Goal: Communication & Community: Participate in discussion

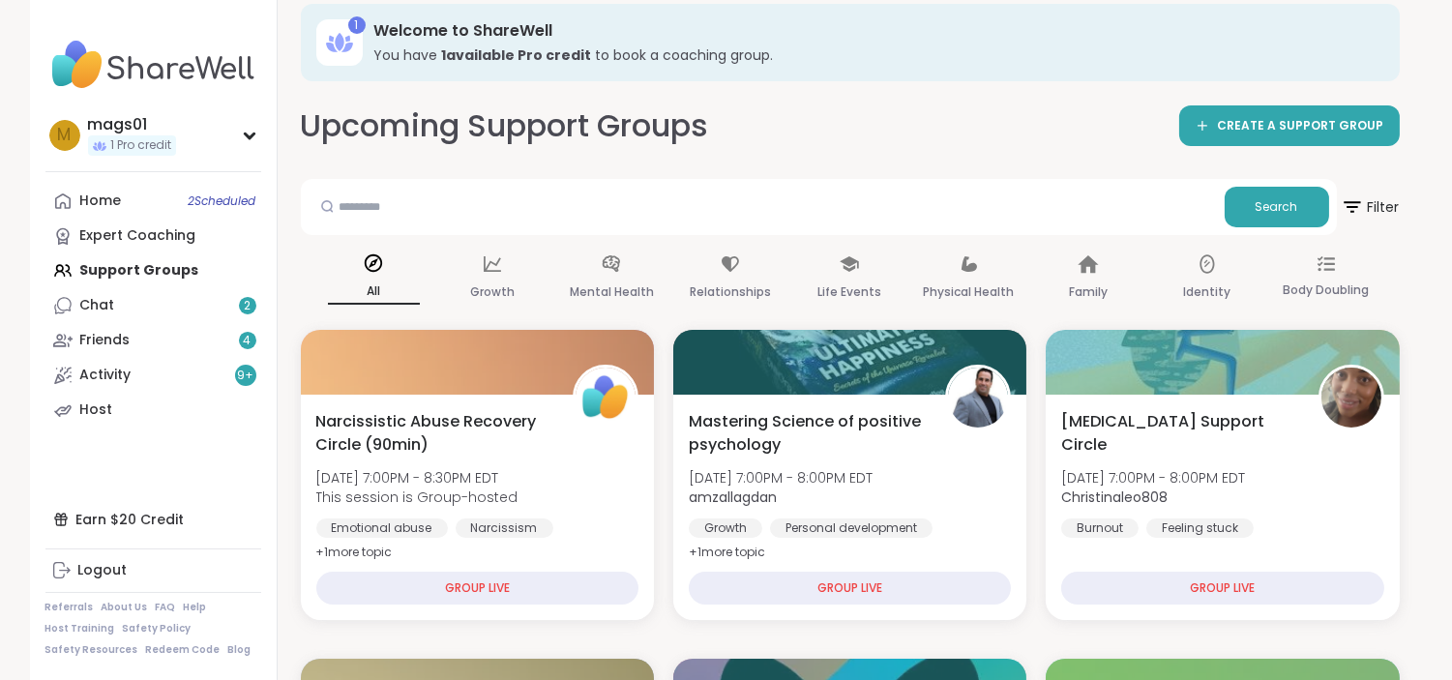
click at [128, 262] on div "Home 2 Scheduled Expert Coaching Support Groups Chat 2 Friends 4 Activity 9 + H…" at bounding box center [153, 306] width 216 height 244
click at [135, 271] on div "Home 2 Scheduled Expert Coaching Support Groups Chat 2 Friends 4 Activity 9 + H…" at bounding box center [153, 306] width 216 height 244
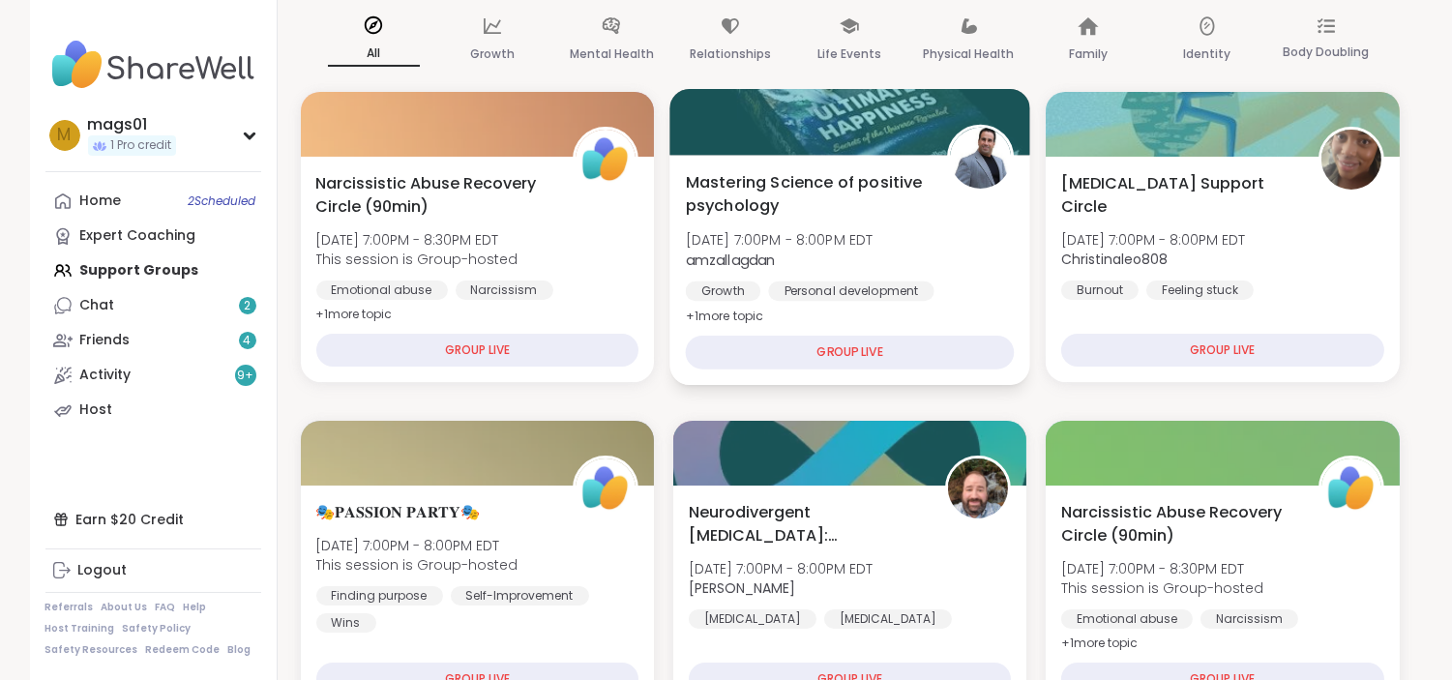
click at [864, 256] on span "amzallagdan" at bounding box center [779, 259] width 188 height 19
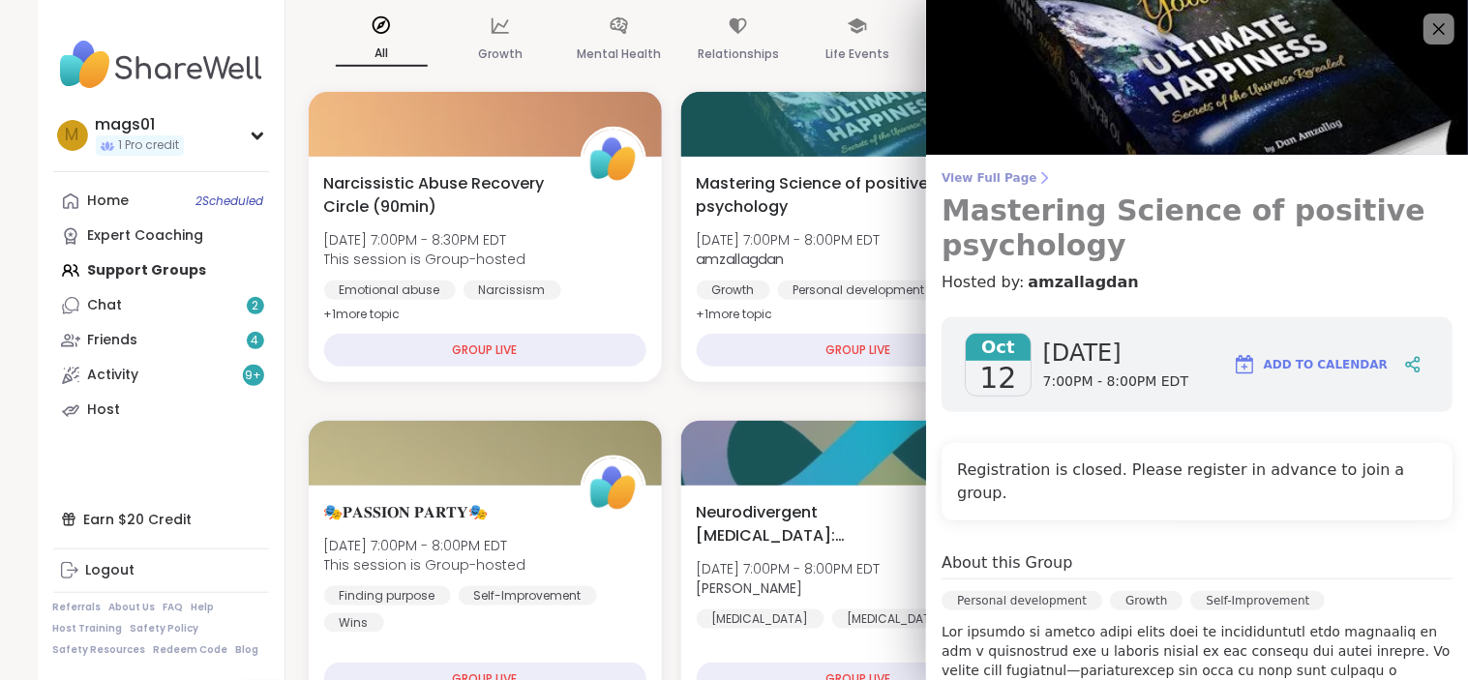
click at [990, 182] on span "View Full Page" at bounding box center [1196, 177] width 511 height 15
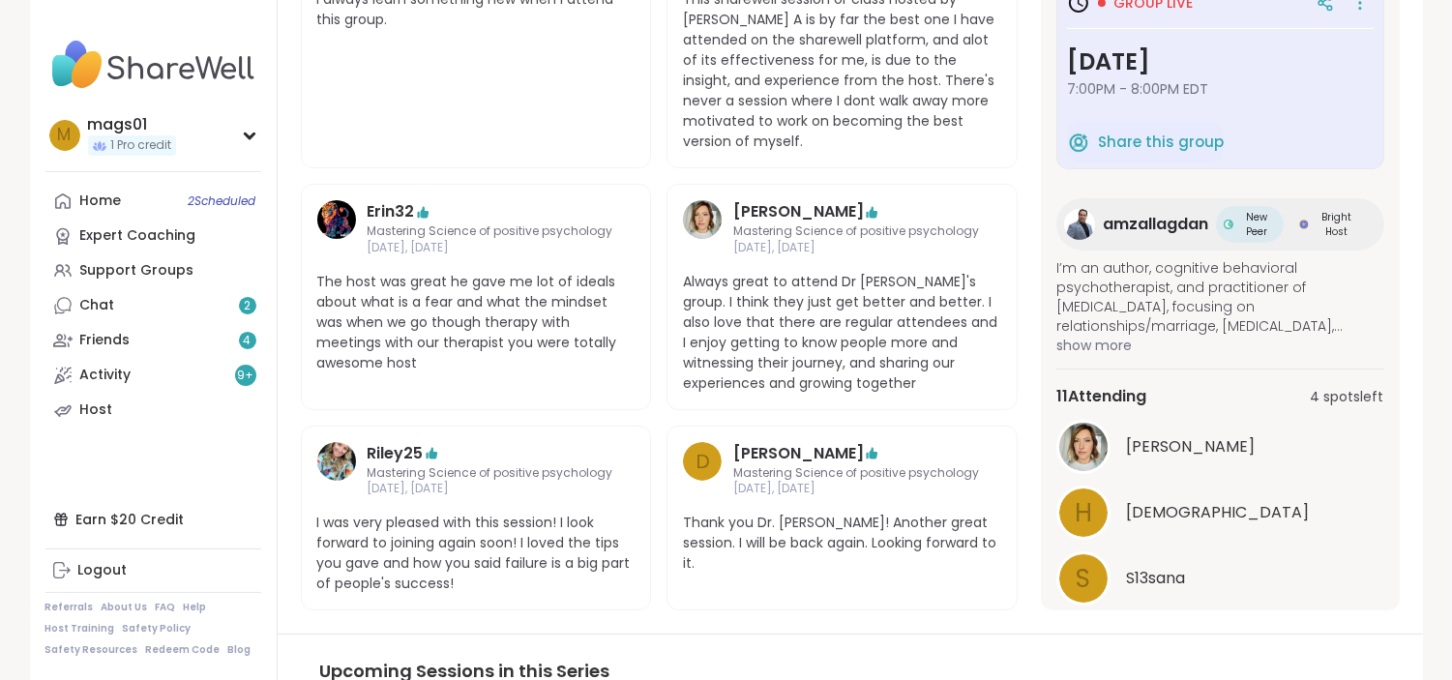
scroll to position [58, 0]
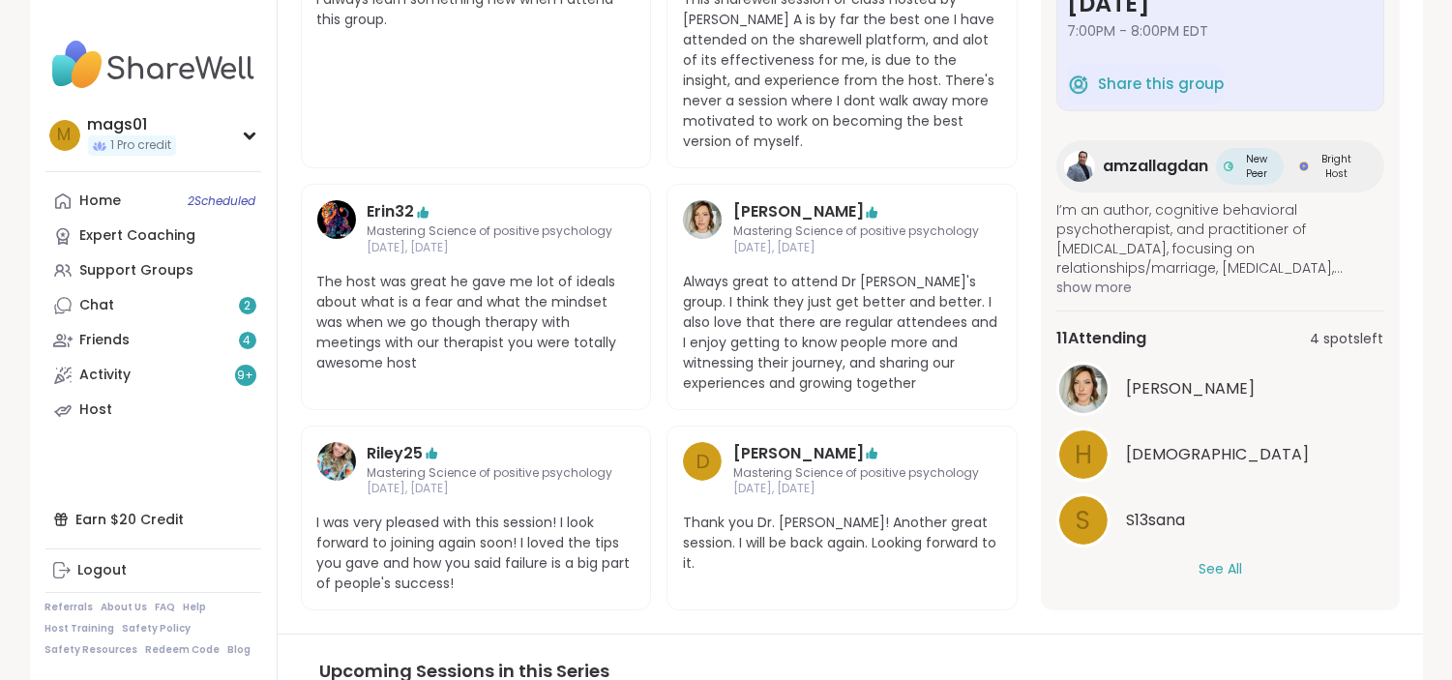
click at [1214, 564] on button "See All" at bounding box center [1221, 569] width 44 height 20
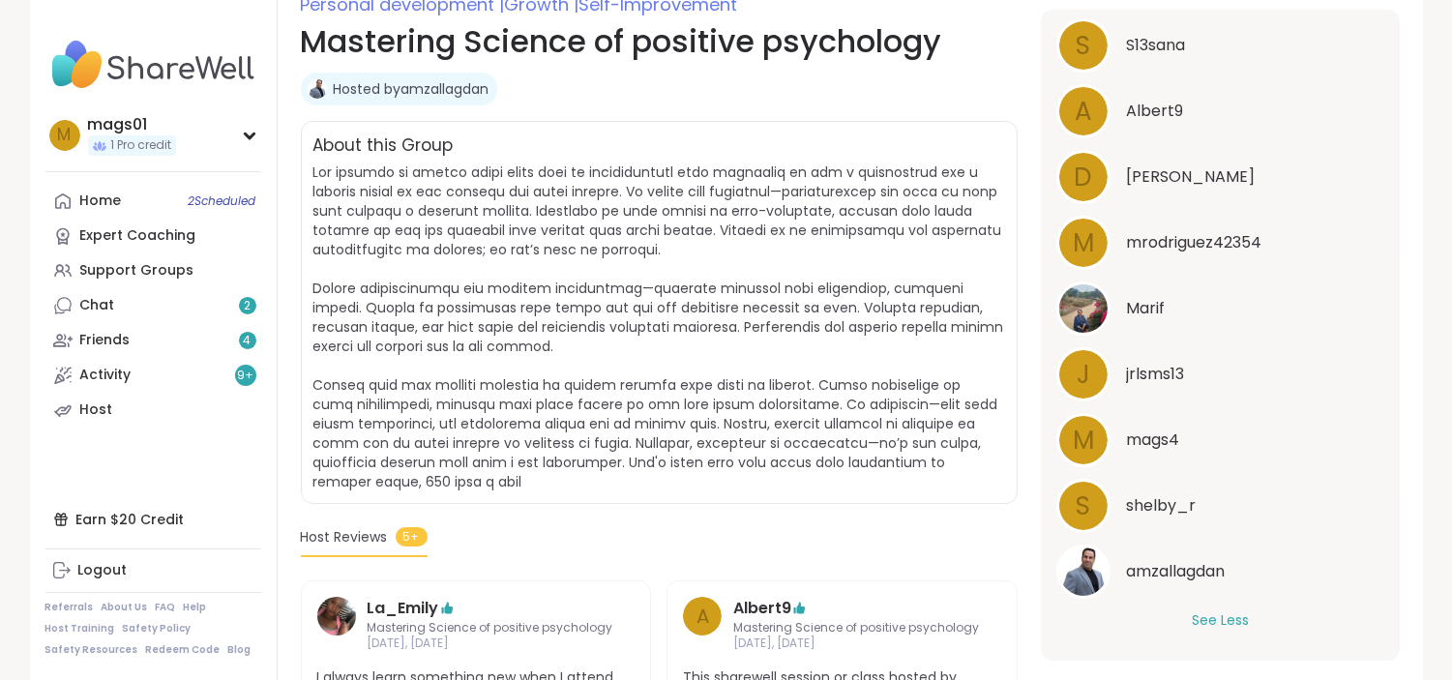
scroll to position [0, 0]
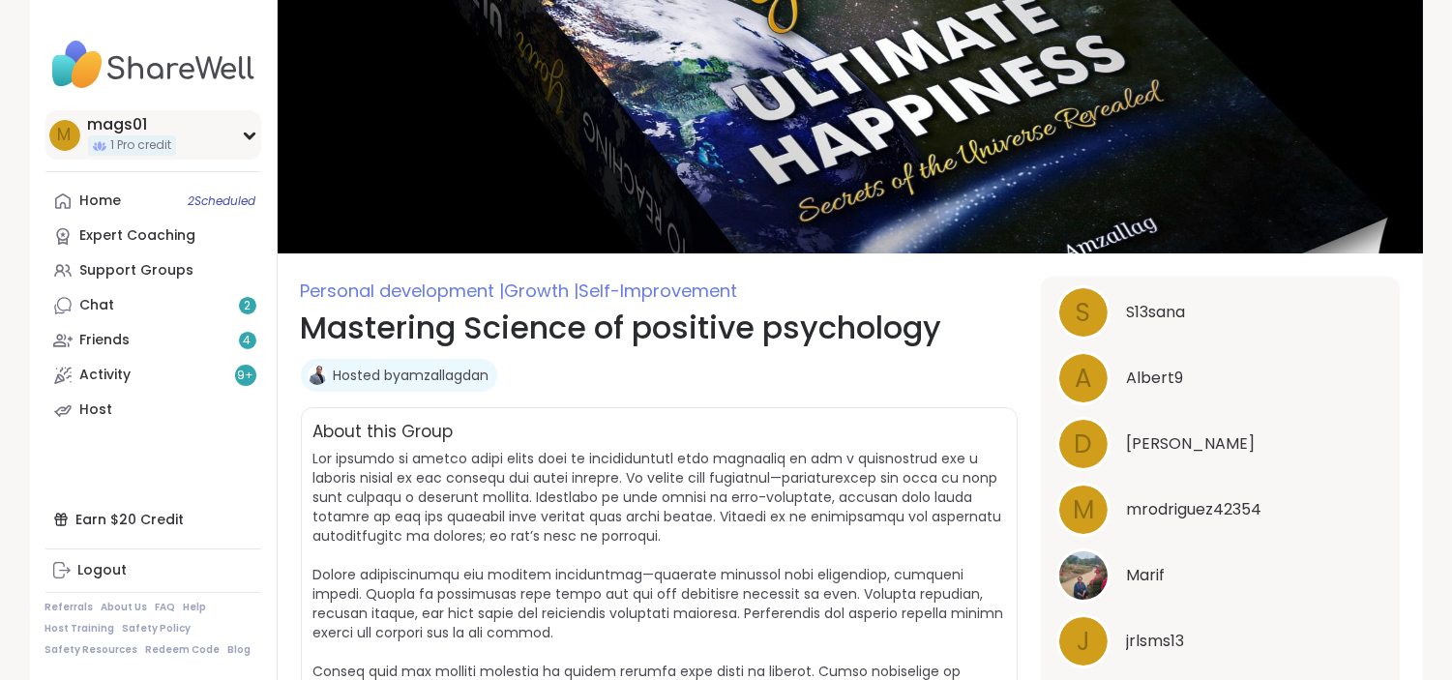
click at [254, 131] on icon at bounding box center [249, 136] width 15 height 10
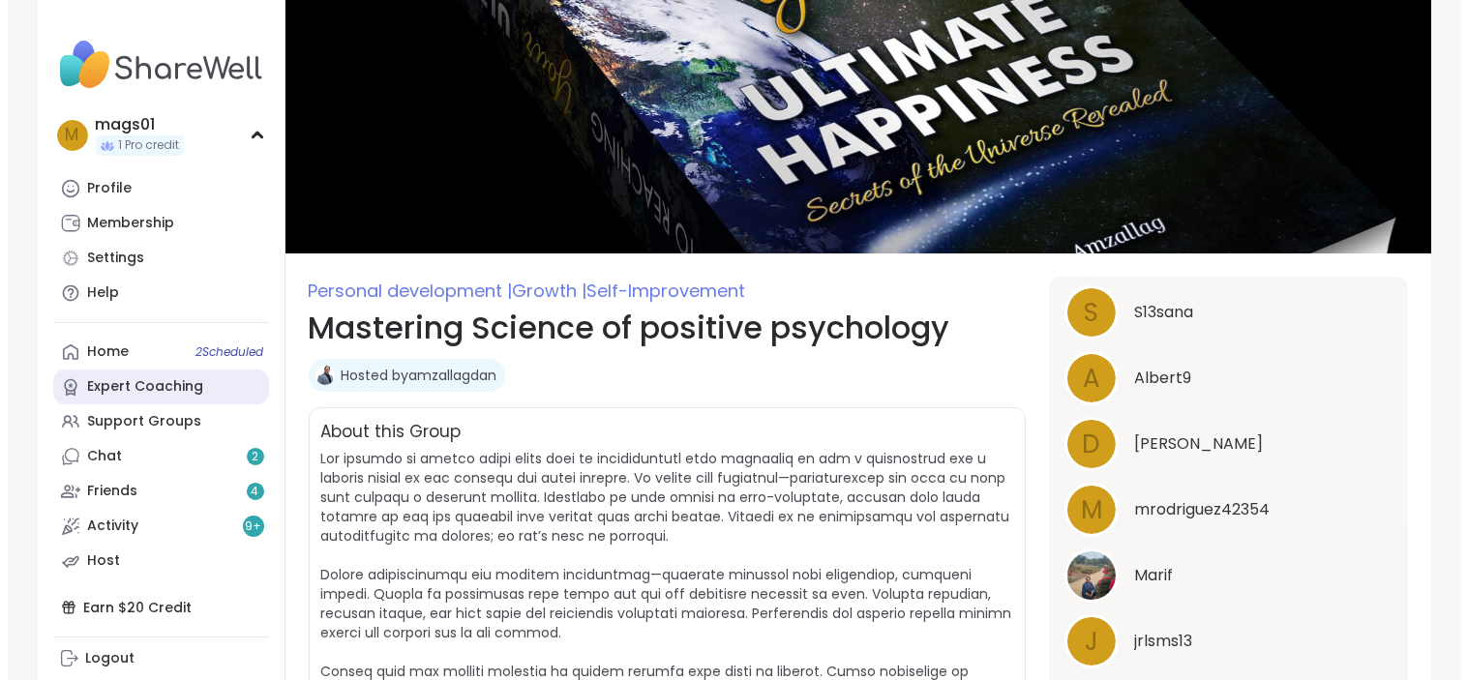
scroll to position [87, 0]
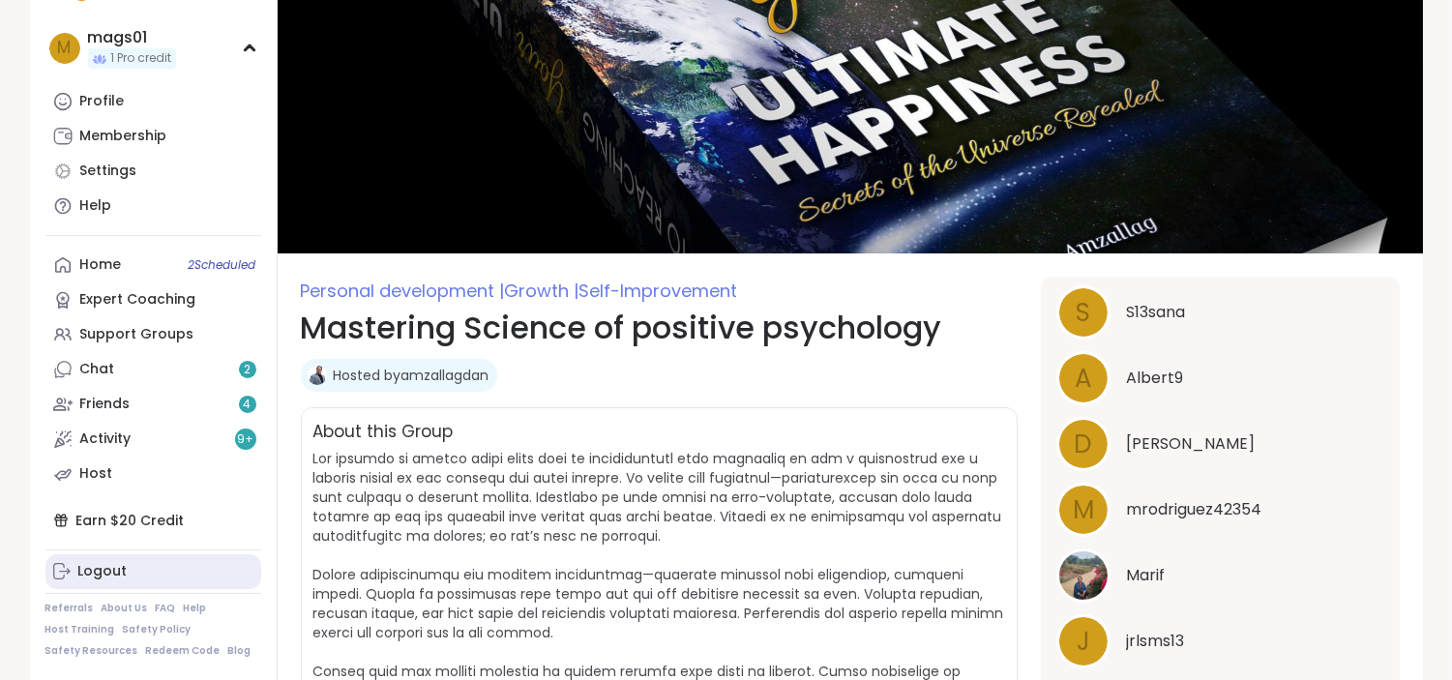
click at [102, 574] on div "Logout" at bounding box center [102, 571] width 49 height 19
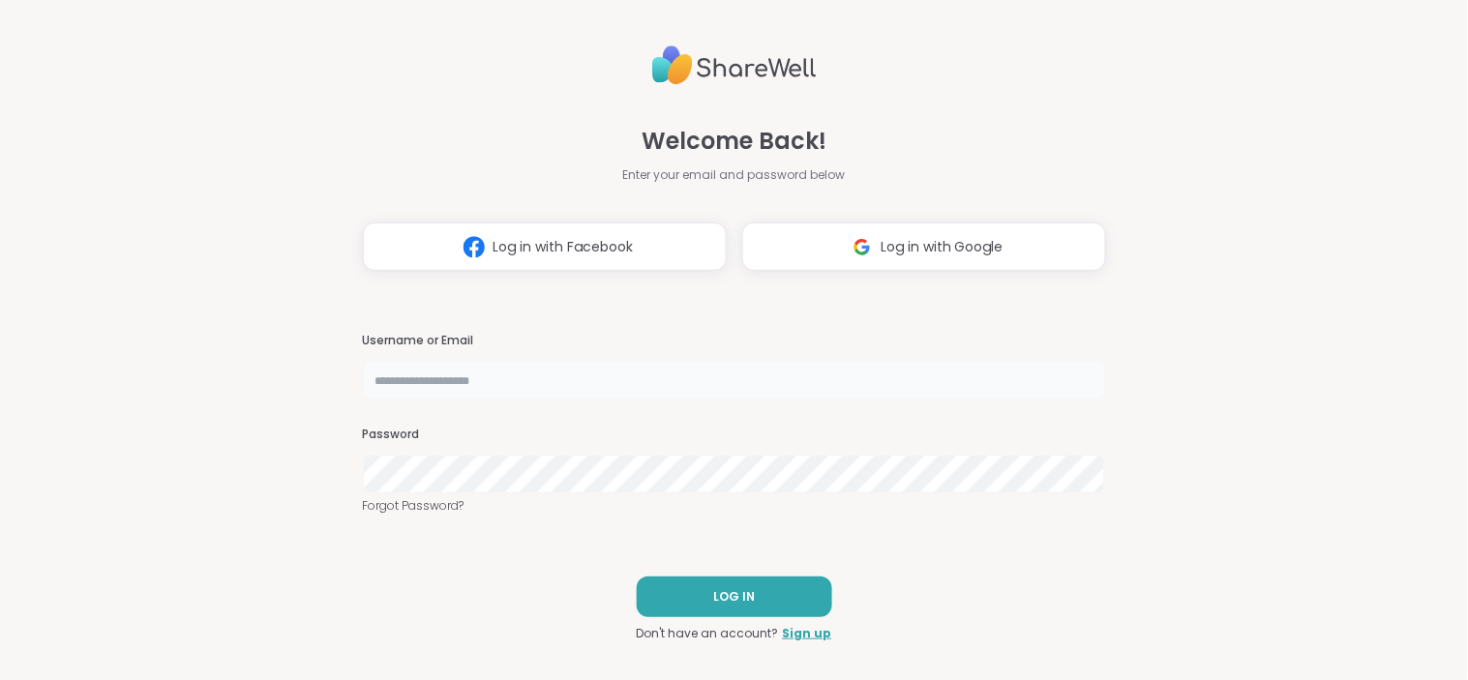
click at [552, 381] on input "text" at bounding box center [734, 380] width 743 height 39
type input "*****"
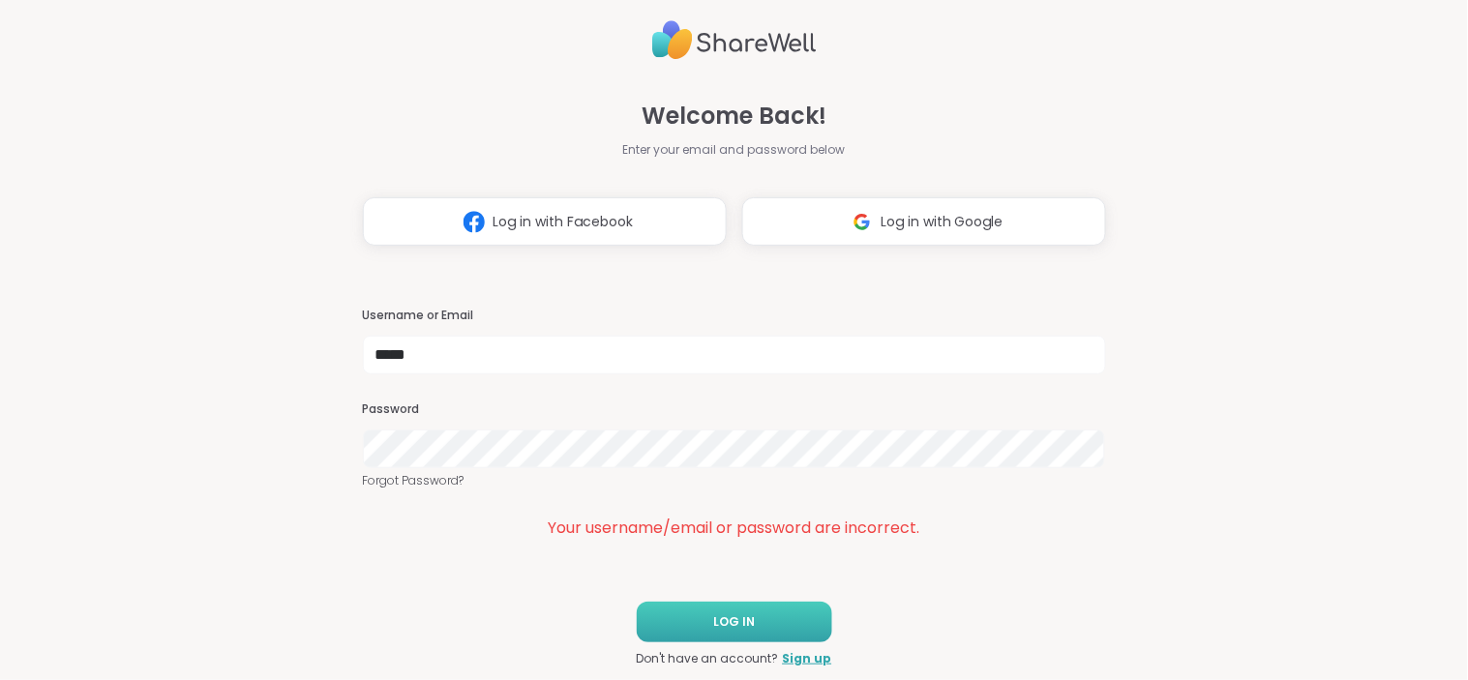
click at [732, 626] on span "LOG IN" at bounding box center [734, 621] width 42 height 17
click at [700, 626] on button "LOG IN" at bounding box center [734, 622] width 195 height 41
click at [724, 620] on span "LOG IN" at bounding box center [734, 621] width 42 height 17
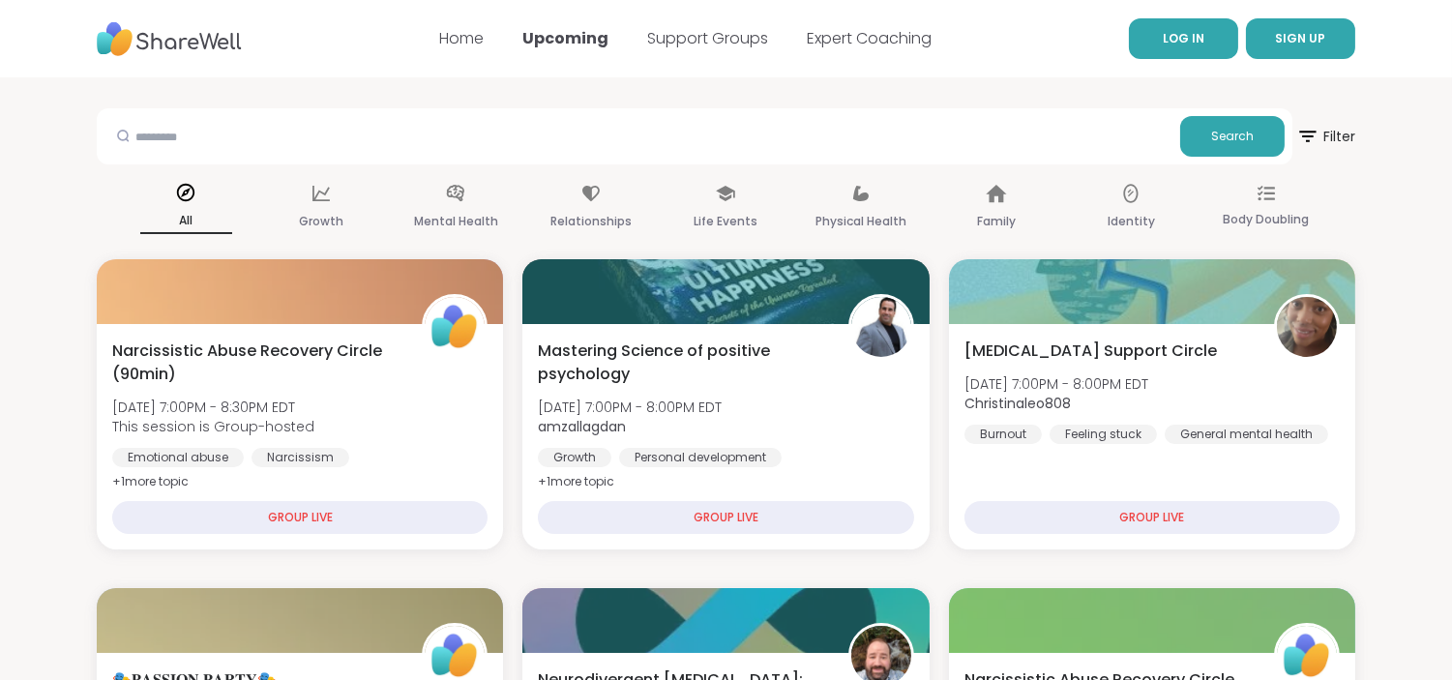
click at [1153, 29] on link "LOG IN" at bounding box center [1183, 38] width 109 height 41
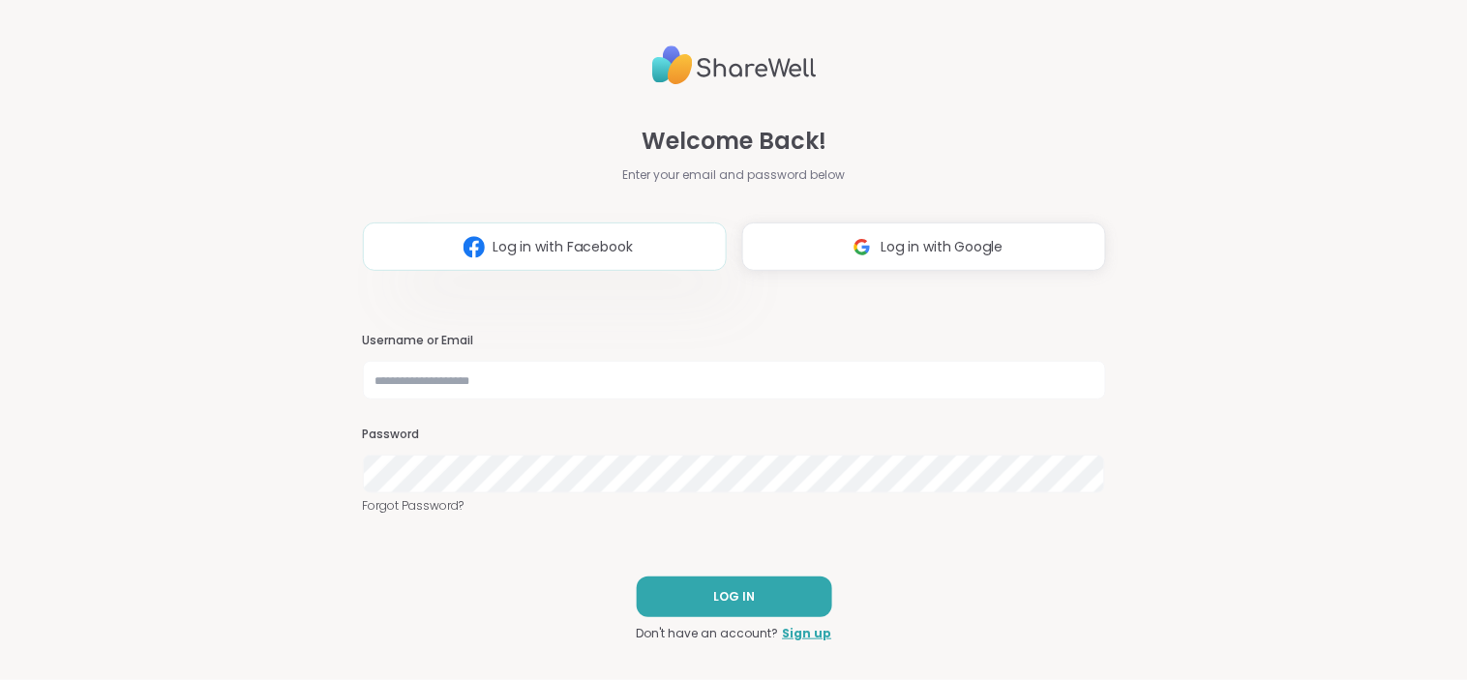
click at [649, 239] on button "Log in with Facebook" at bounding box center [545, 247] width 364 height 48
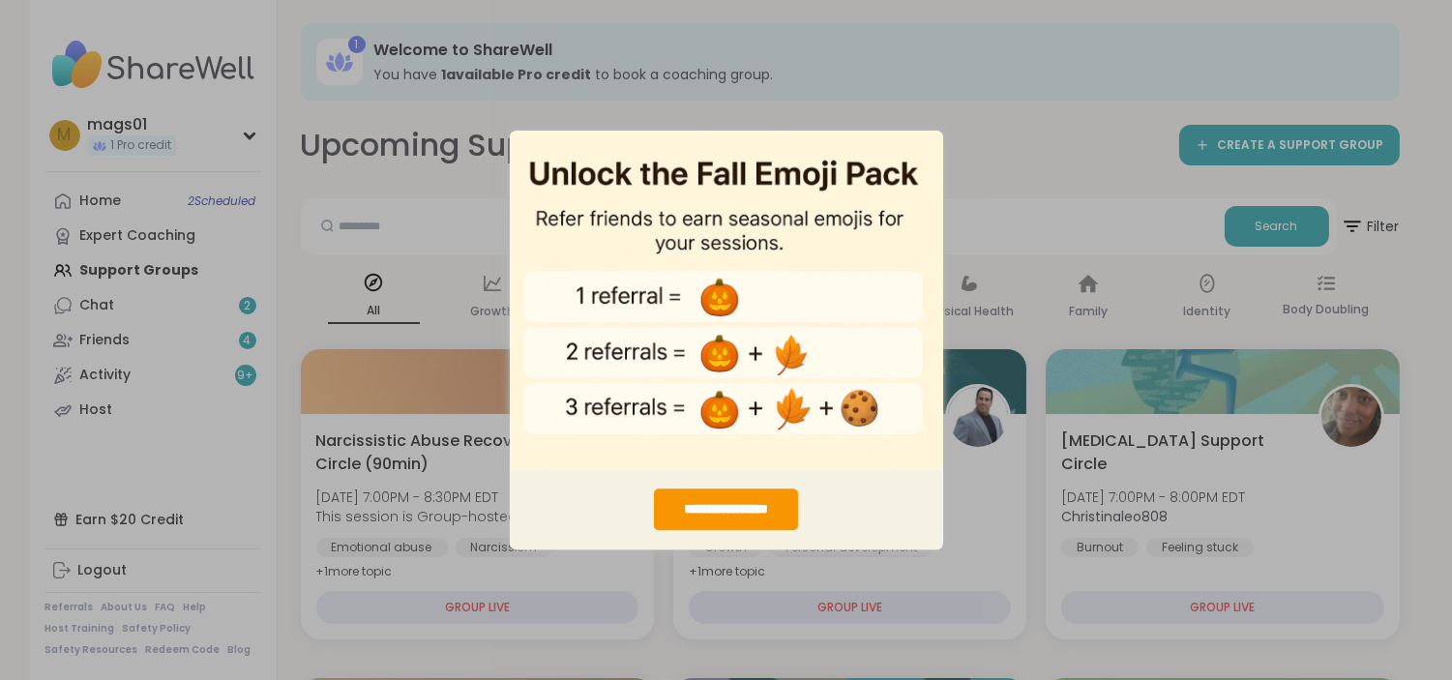
click at [975, 515] on div "**********" at bounding box center [726, 340] width 1452 height 680
click at [1081, 70] on div "**********" at bounding box center [726, 340] width 1452 height 680
click at [1107, 109] on div "**********" at bounding box center [726, 340] width 1452 height 680
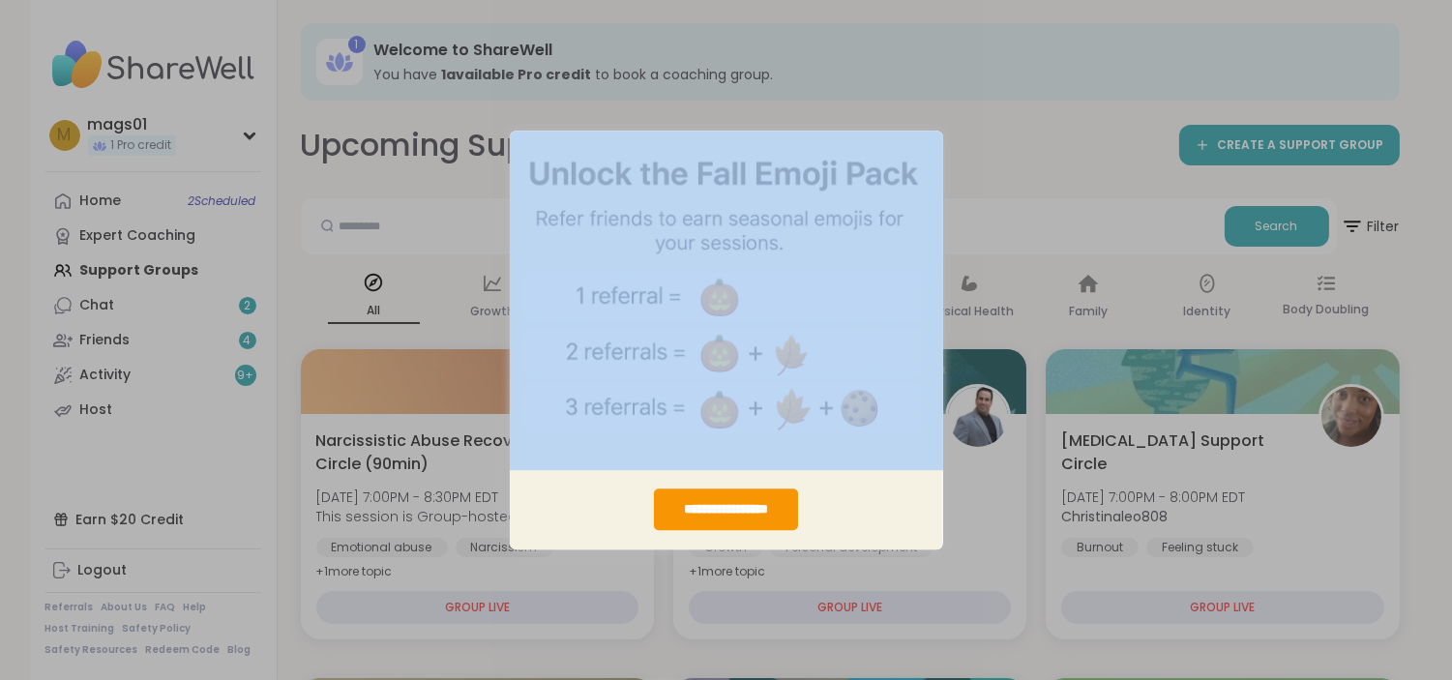
click at [1107, 109] on div "**********" at bounding box center [726, 340] width 1452 height 680
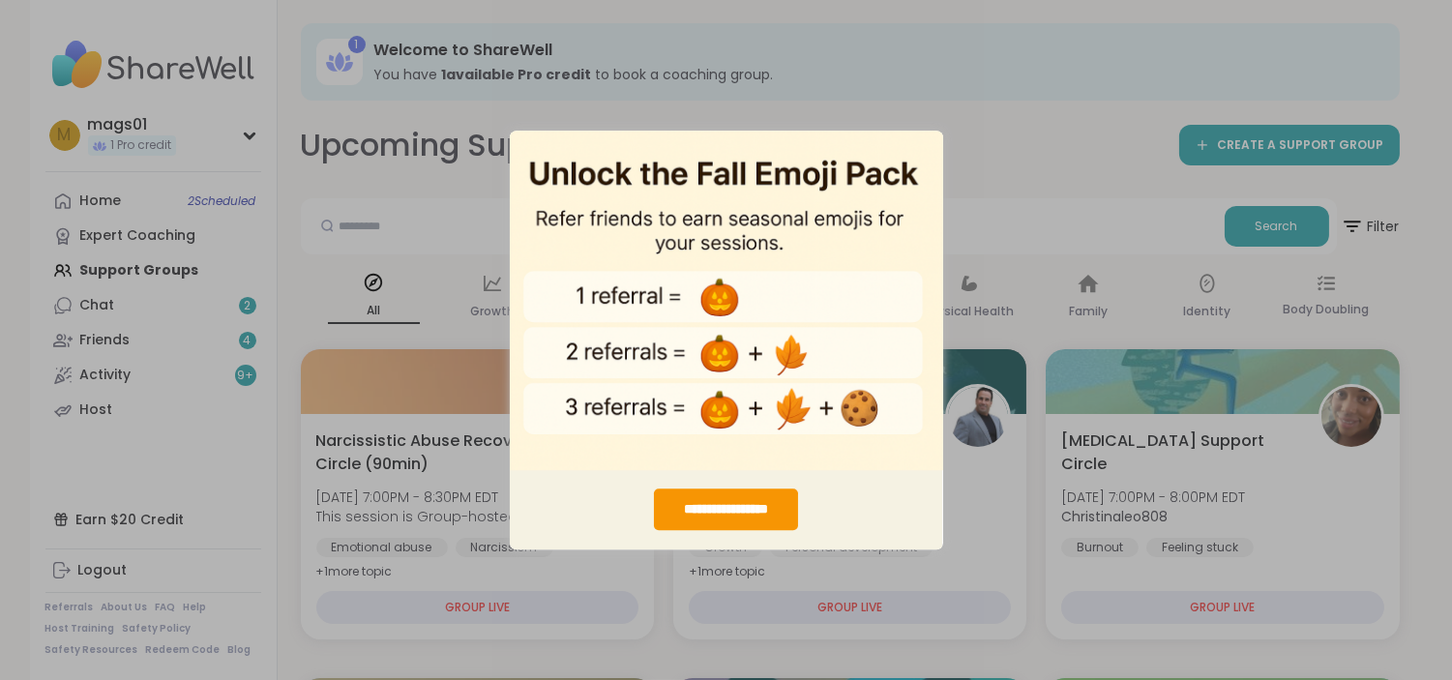
click at [995, 79] on div "**********" at bounding box center [726, 340] width 1452 height 680
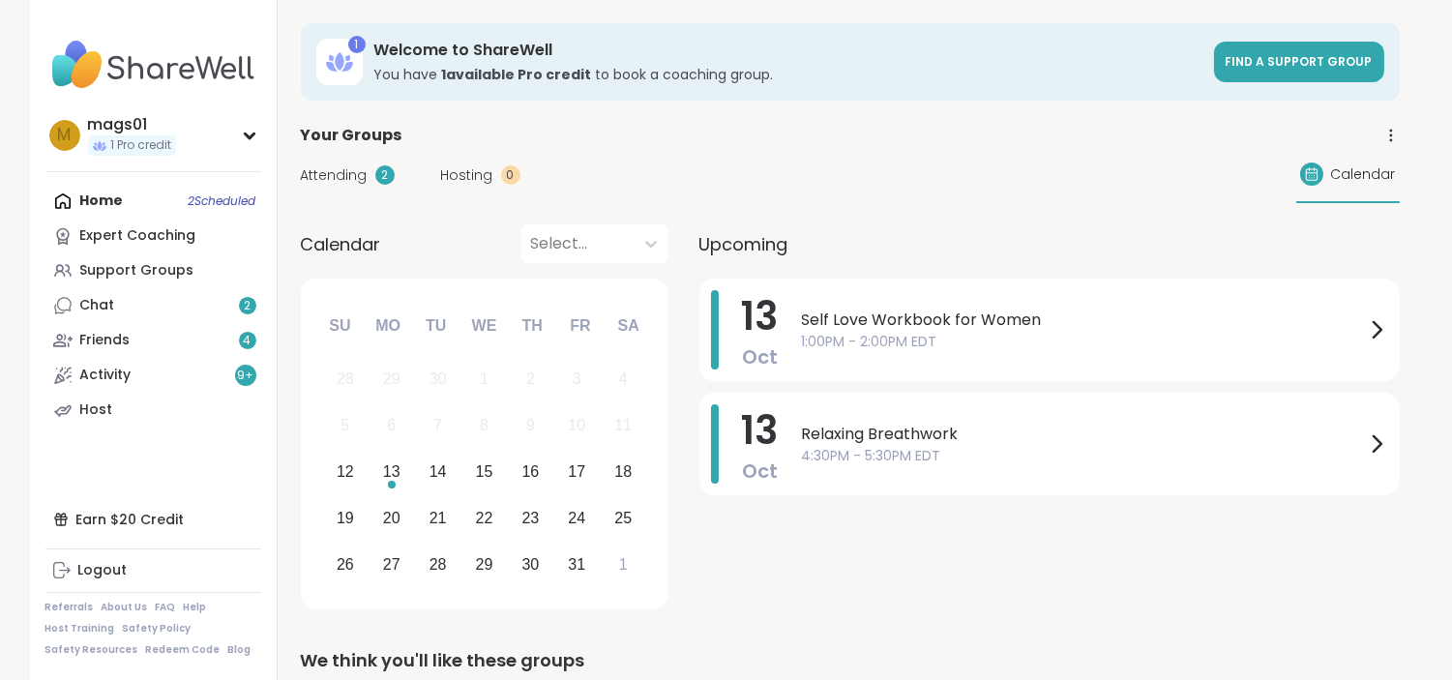
click at [88, 204] on div "Home 2 Scheduled Expert Coaching Support Groups Chat 2 Friends 4 Activity 9 + H…" at bounding box center [153, 306] width 216 height 244
click at [97, 211] on div "Home 2 Scheduled Expert Coaching Support Groups Chat 2 Friends 4 Activity 9 + H…" at bounding box center [153, 306] width 216 height 244
click at [1309, 63] on span "Find a support group" at bounding box center [1299, 61] width 147 height 16
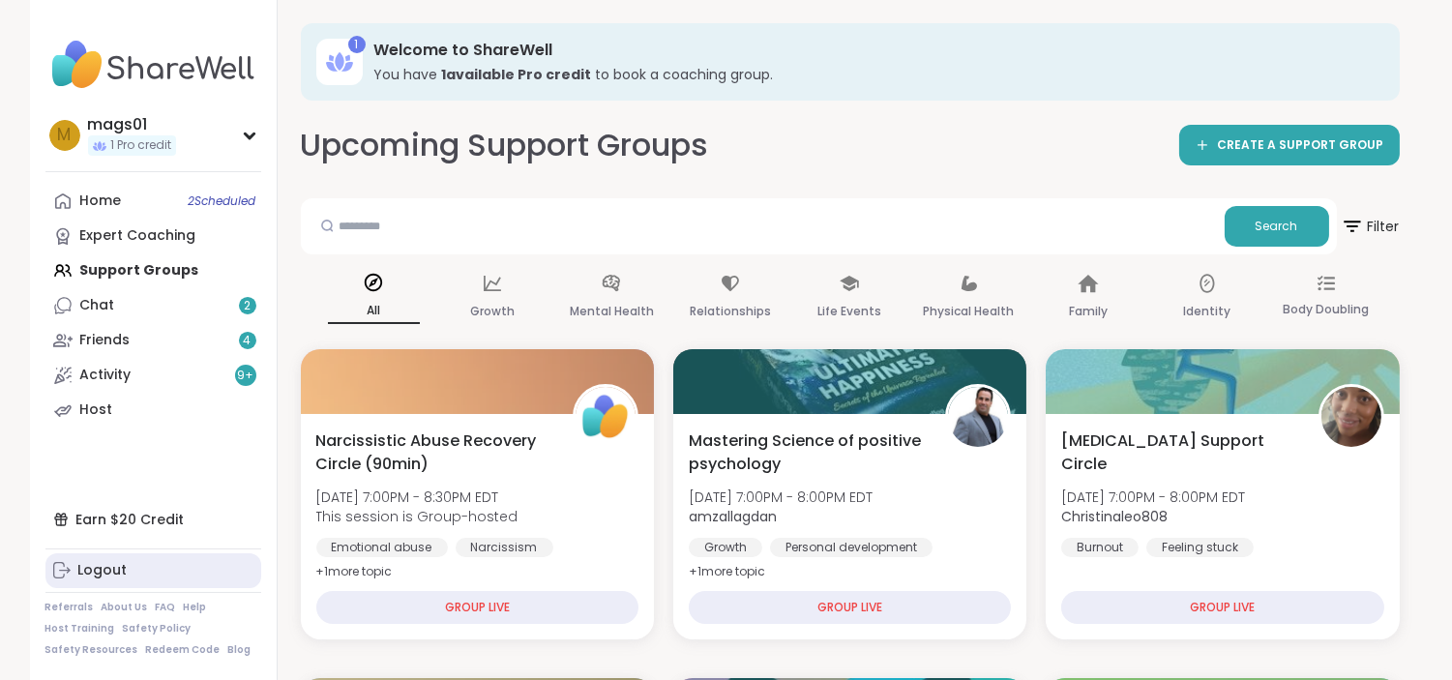
click at [109, 571] on div "Logout" at bounding box center [102, 570] width 49 height 19
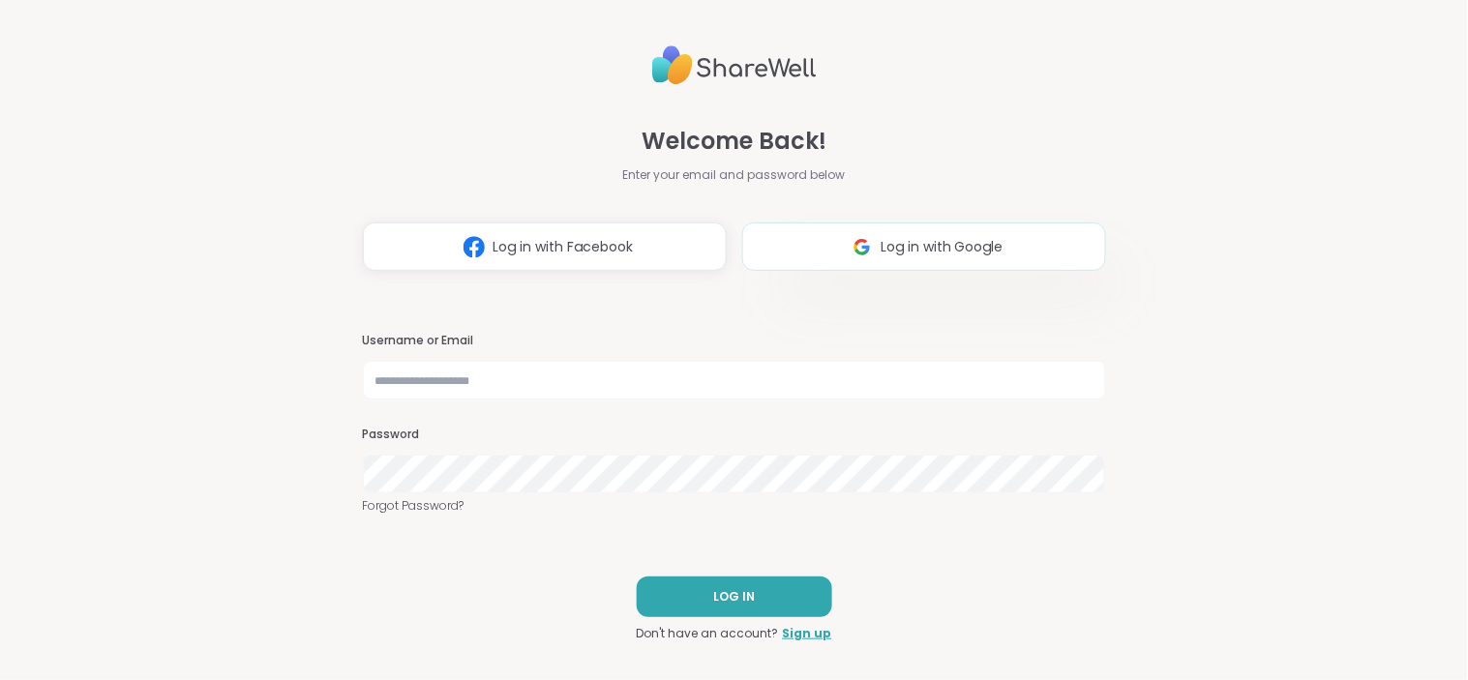
click at [1002, 247] on button "Log in with Google" at bounding box center [924, 247] width 364 height 48
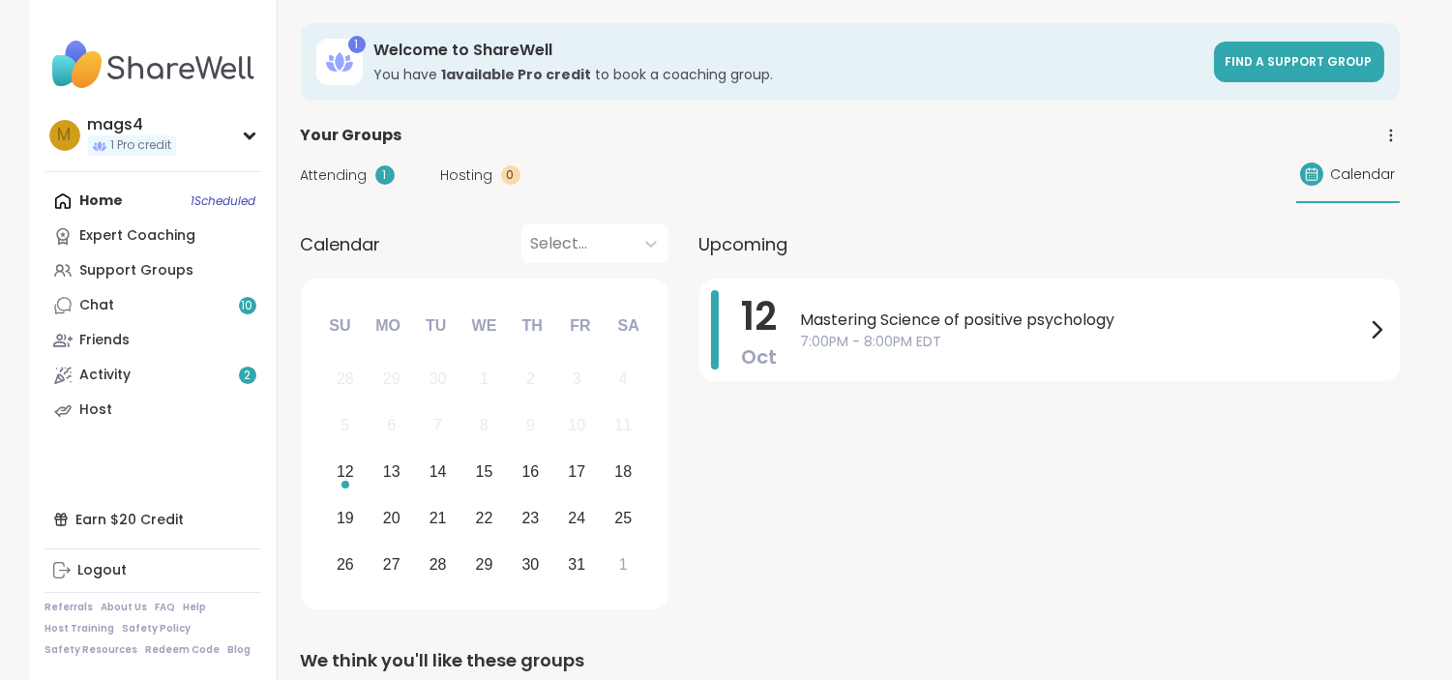
click at [97, 197] on div "Home 1 Scheduled Expert Coaching Support Groups Chat 10 Friends Activity 2 Host" at bounding box center [153, 306] width 216 height 244
click at [1009, 324] on span "Mastering Science of positive psychology" at bounding box center [1083, 320] width 564 height 23
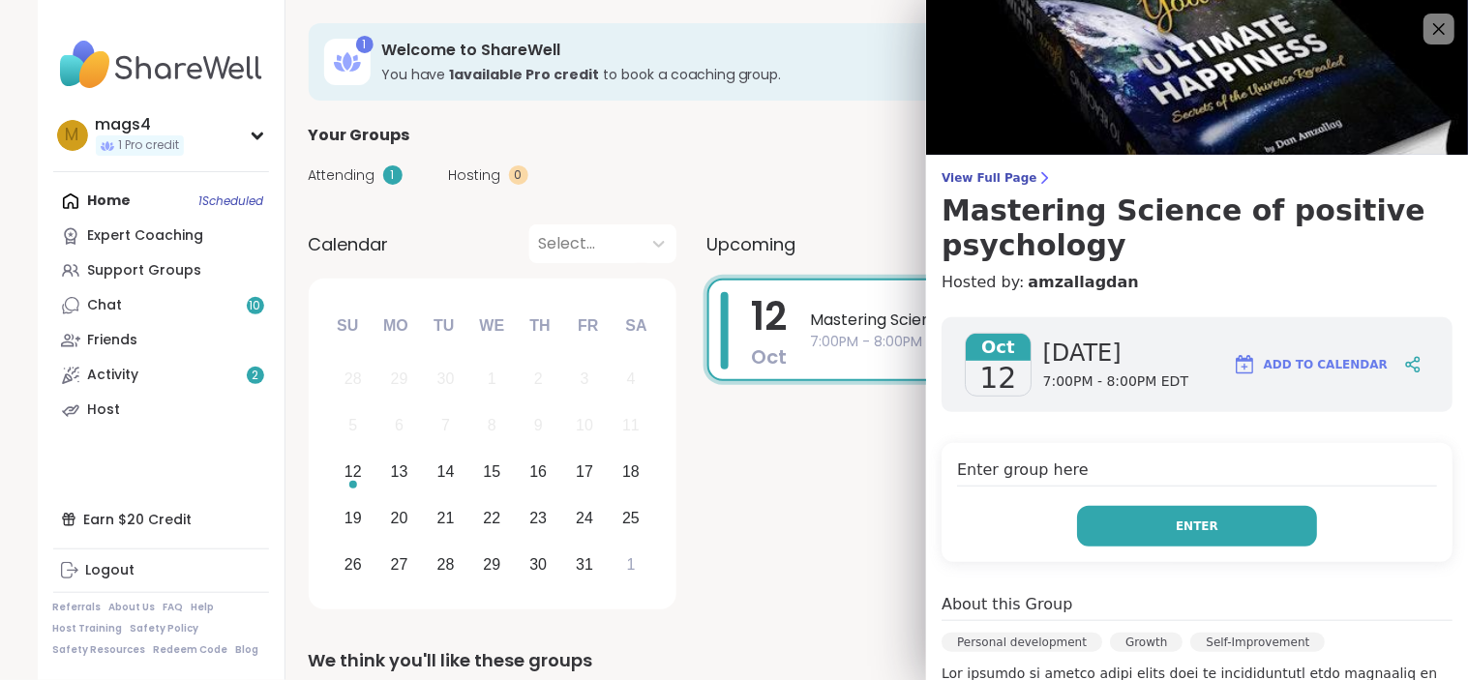
click at [1176, 520] on span "Enter" at bounding box center [1197, 526] width 43 height 17
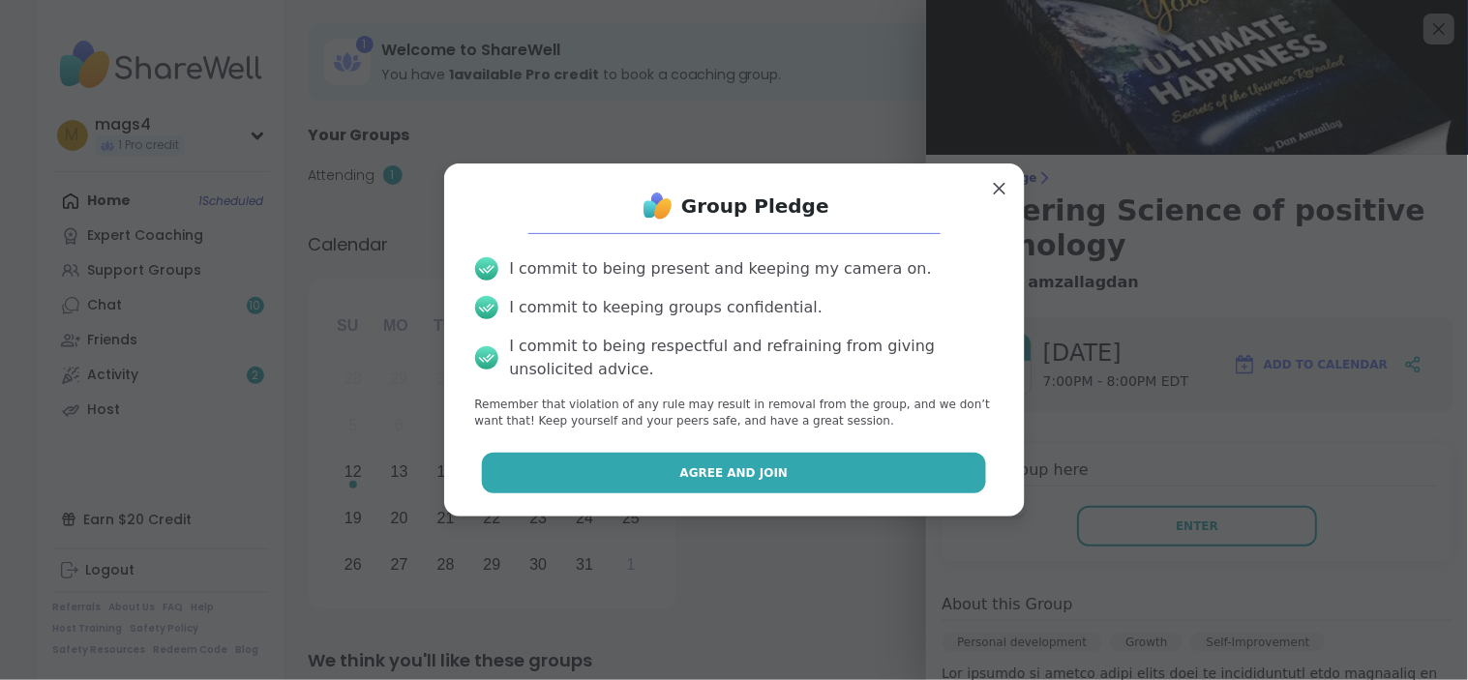
click at [764, 474] on button "Agree and Join" at bounding box center [734, 473] width 504 height 41
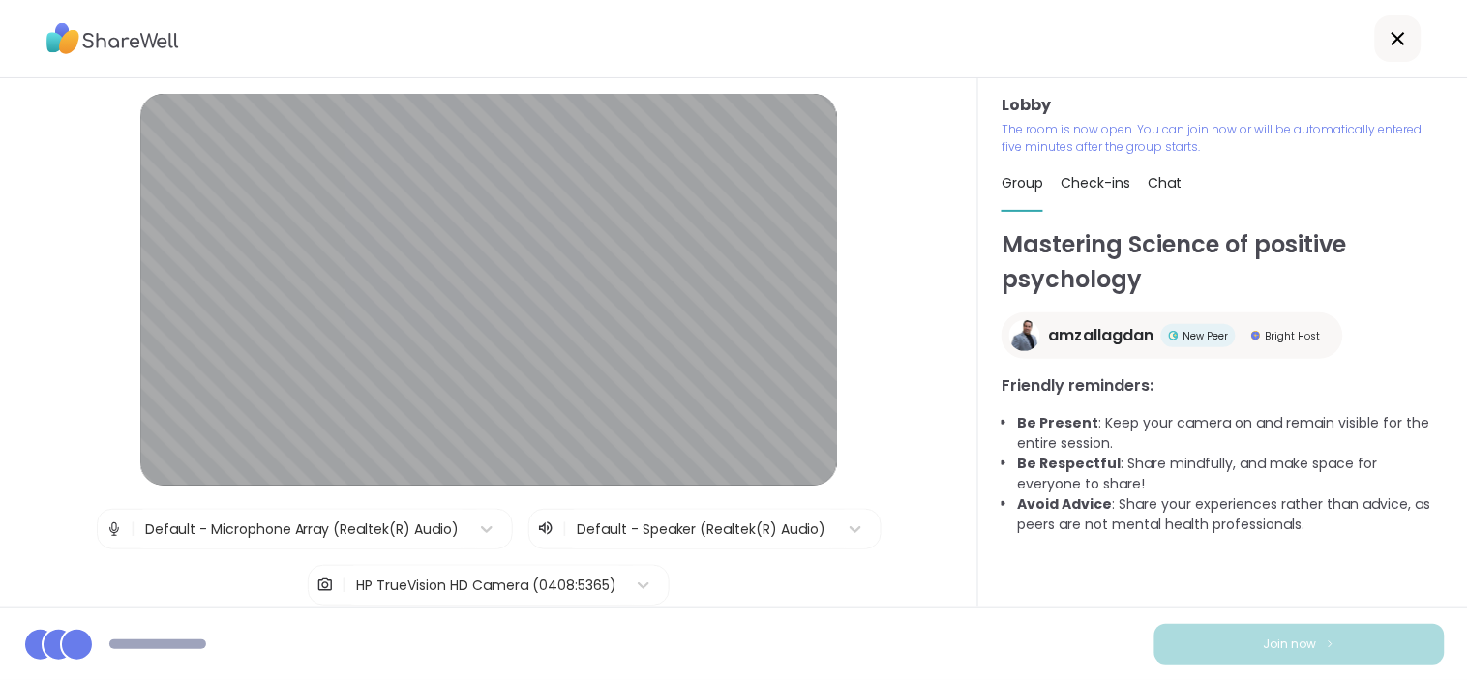
click at [109, 532] on img at bounding box center [113, 529] width 17 height 39
click at [105, 537] on img at bounding box center [113, 529] width 17 height 39
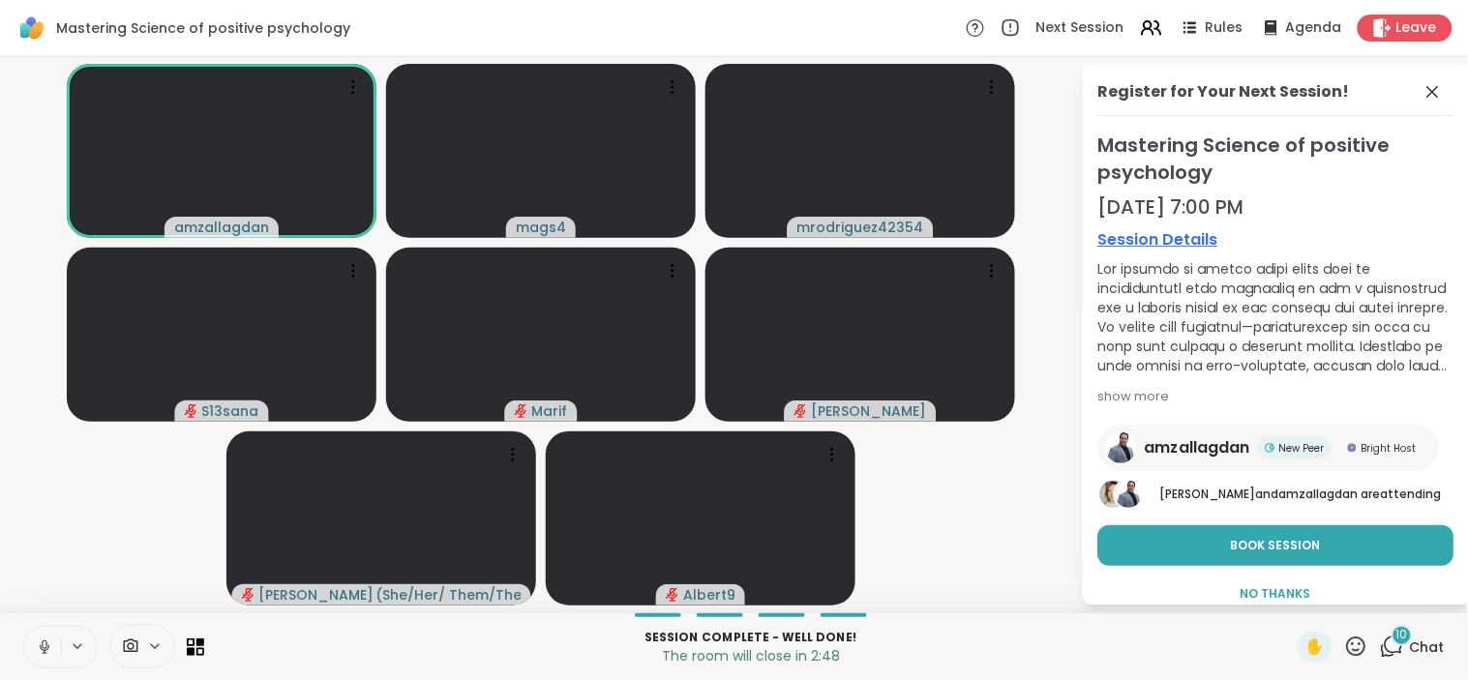
click at [36, 645] on icon at bounding box center [44, 647] width 17 height 17
click at [1371, 33] on icon at bounding box center [1381, 27] width 20 height 20
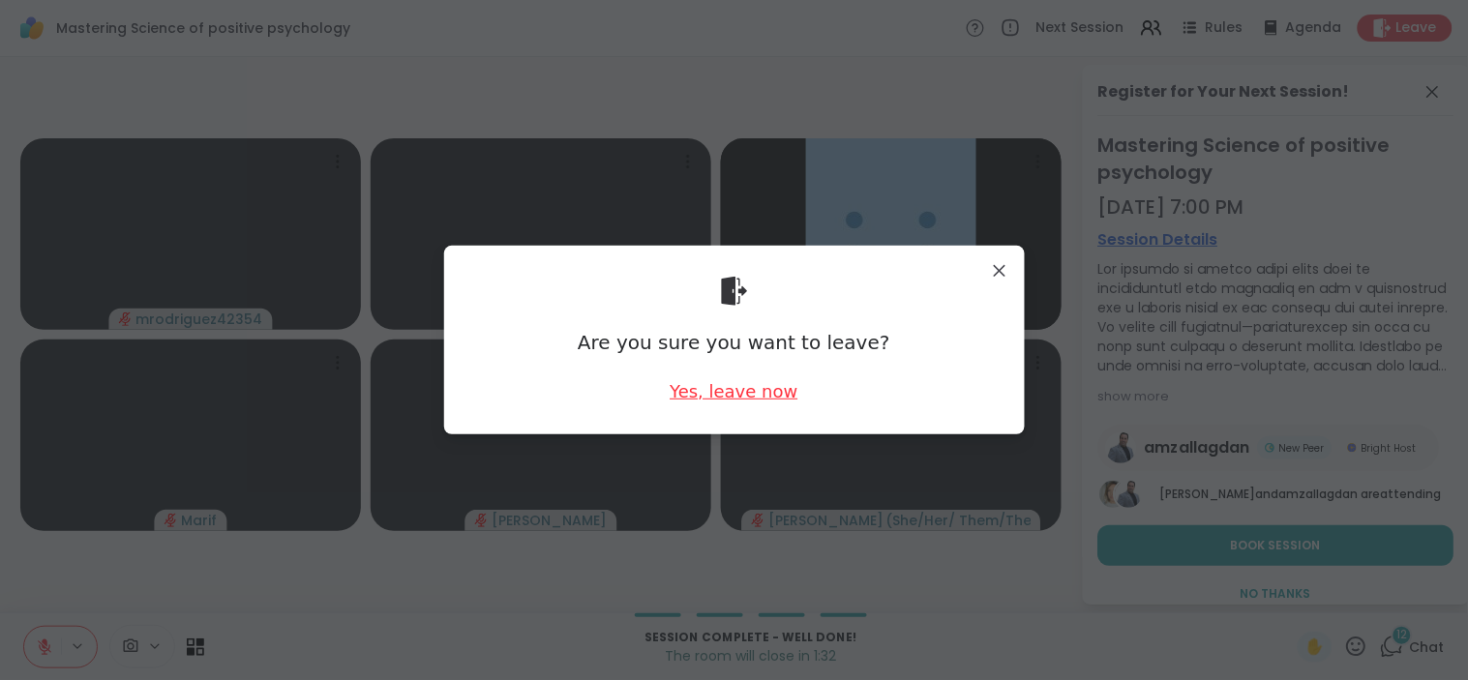
click at [730, 393] on div "Yes, leave now" at bounding box center [734, 391] width 128 height 24
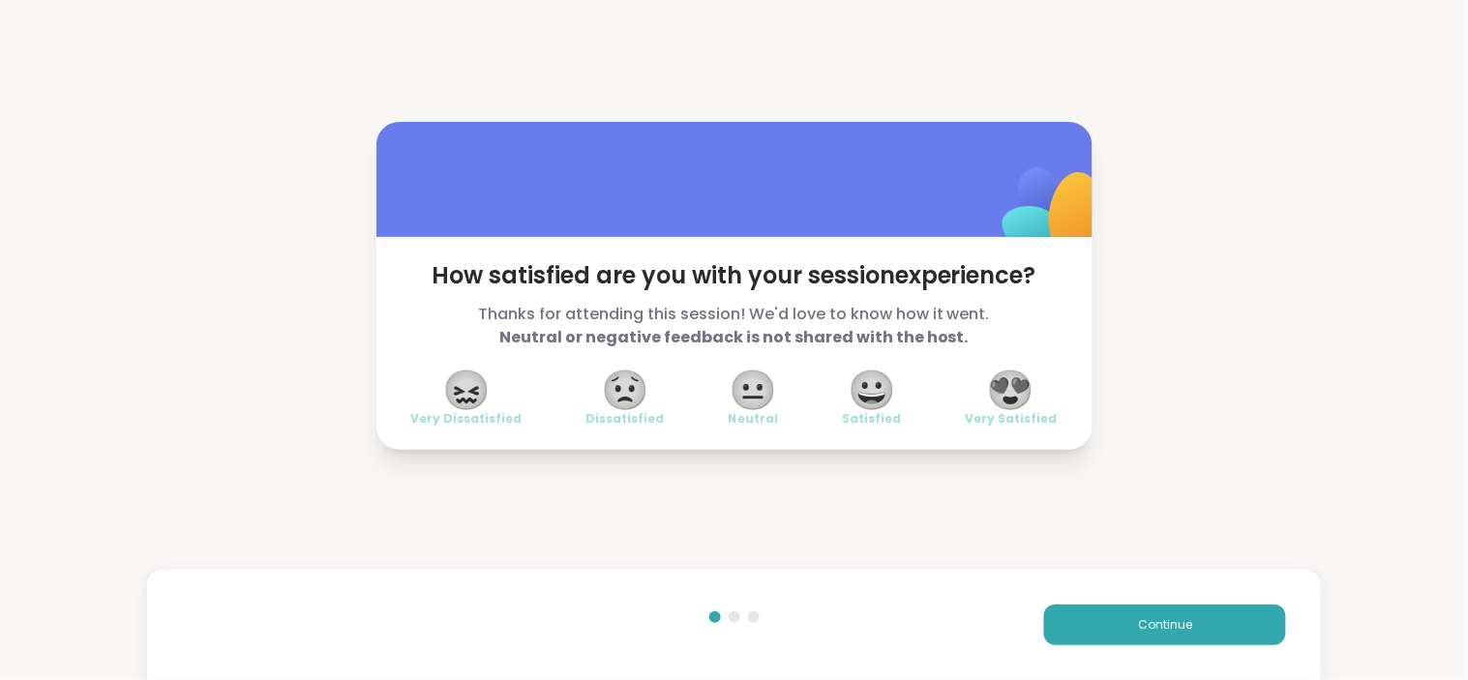
click at [747, 401] on span "😐" at bounding box center [754, 390] width 48 height 35
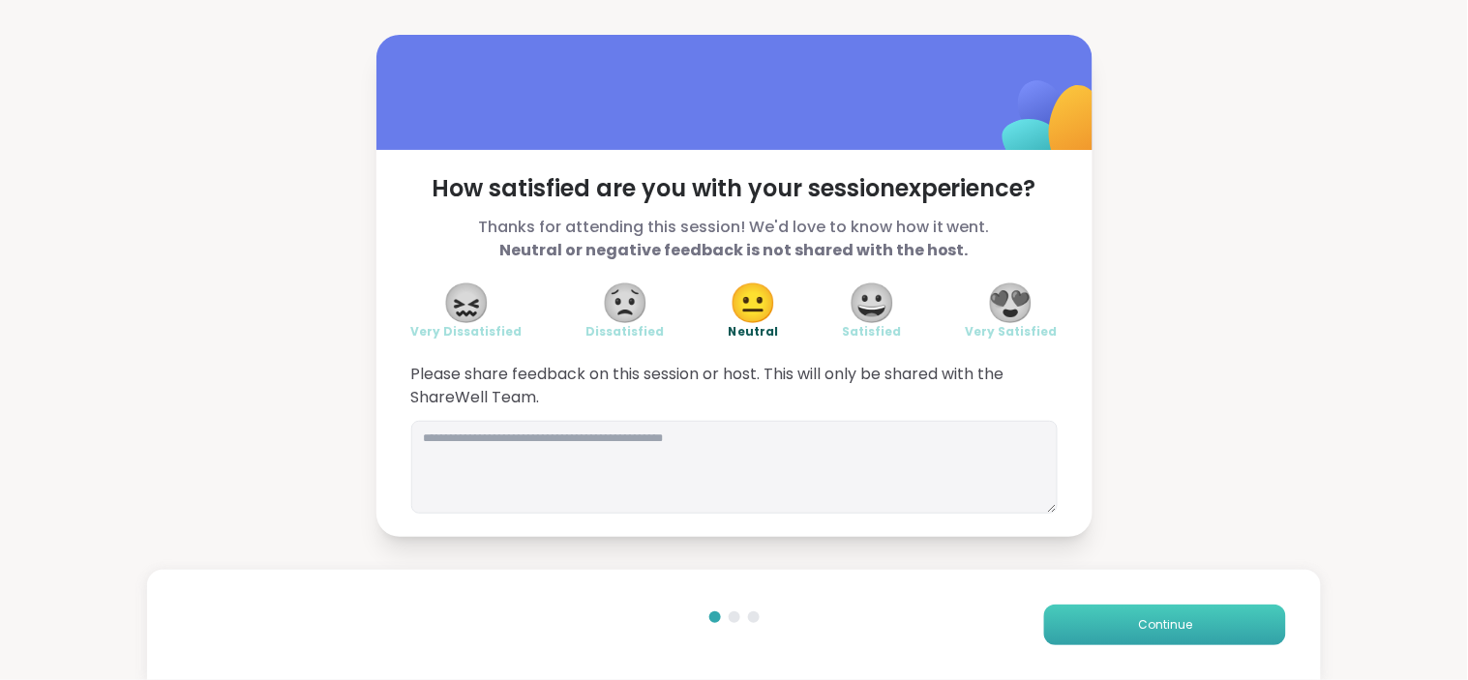
click at [1138, 631] on span "Continue" at bounding box center [1165, 624] width 54 height 17
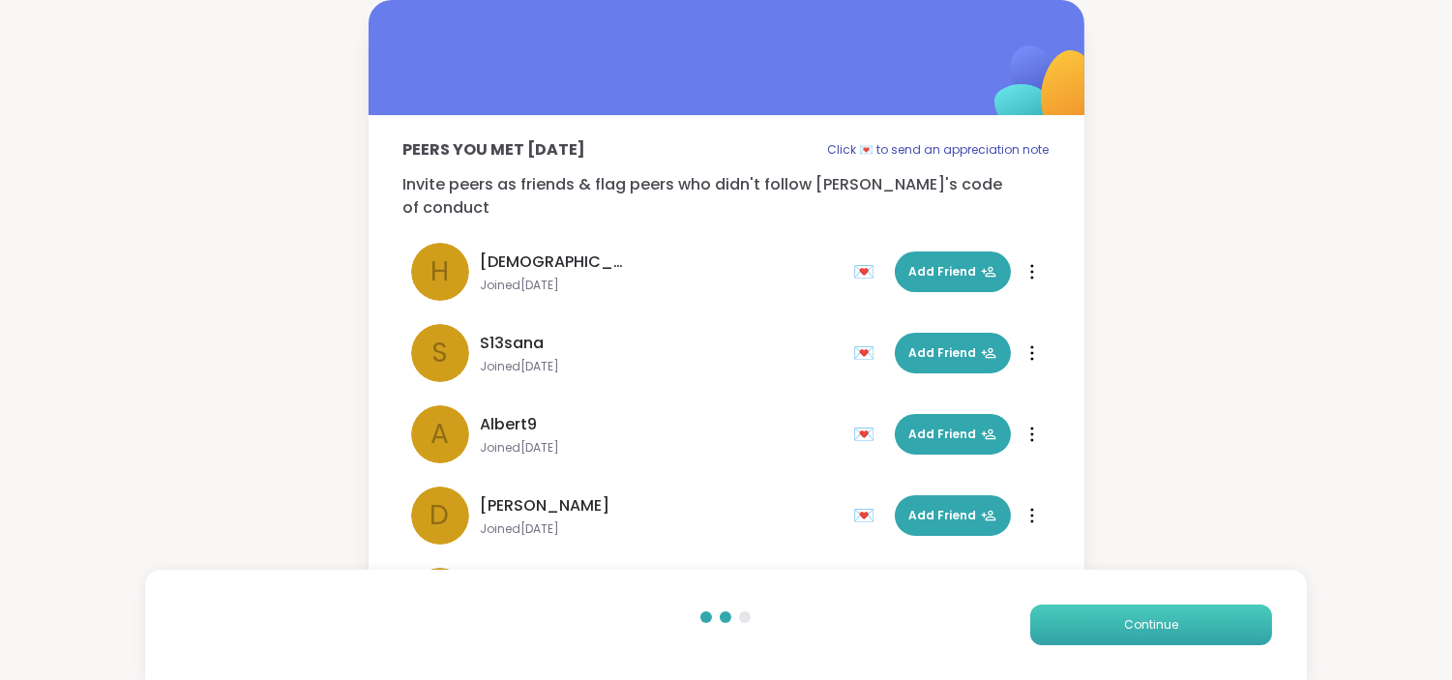
click at [1128, 631] on span "Continue" at bounding box center [1151, 624] width 54 height 17
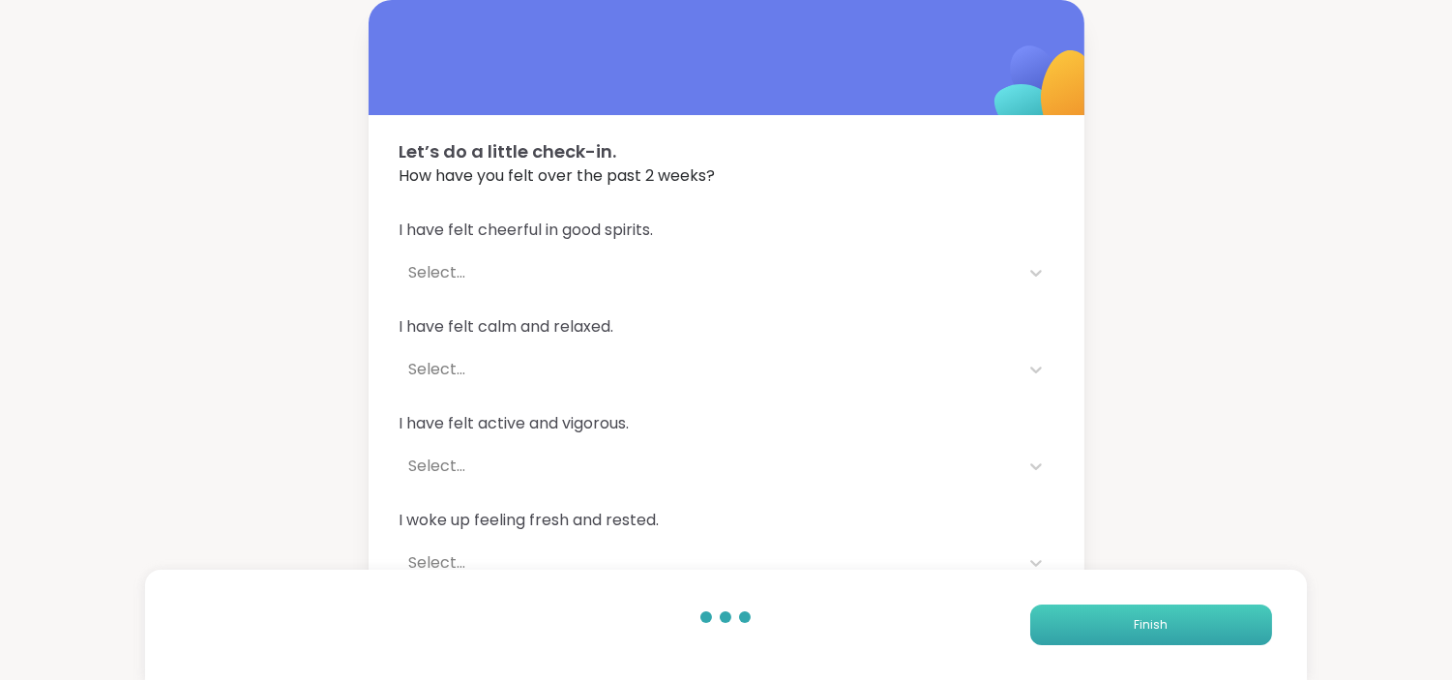
click at [1128, 631] on button "Finish" at bounding box center [1151, 625] width 242 height 41
